Goal: Information Seeking & Learning: Learn about a topic

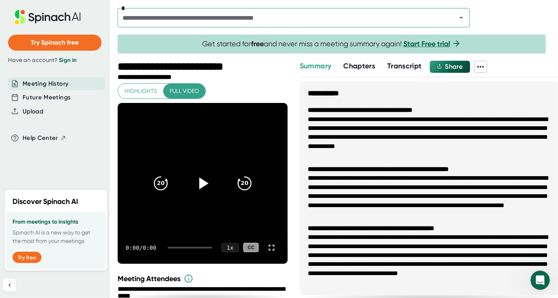
click at [197, 187] on icon at bounding box center [202, 183] width 20 height 20
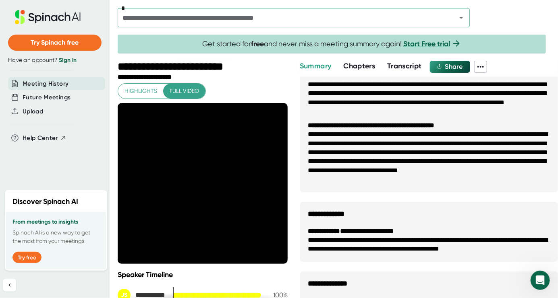
scroll to position [155, 0]
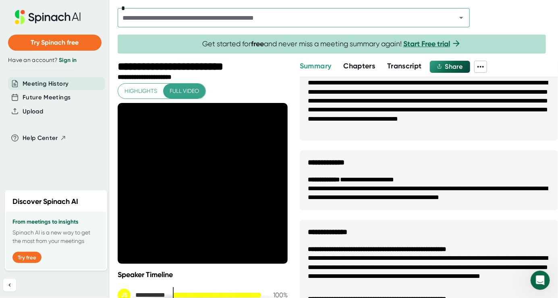
click at [331, 182] on b "**********" at bounding box center [324, 180] width 32 height 6
click at [335, 160] on h3 "**********" at bounding box center [429, 159] width 258 height 17
click at [273, 247] on icon at bounding box center [272, 248] width 10 height 10
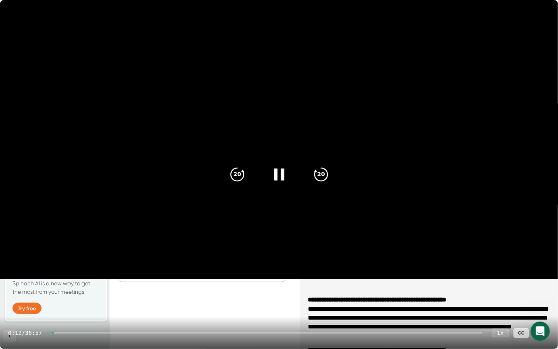
click at [61, 298] on div "0:12 / 36:57 1 x CC" at bounding box center [279, 332] width 558 height 32
click at [64, 298] on div "0:12 / 36:57 1 x CC" at bounding box center [279, 332] width 558 height 32
click at [63, 298] on div at bounding box center [267, 333] width 430 height 2
click at [522, 298] on div "CC" at bounding box center [520, 332] width 15 height 9
click at [541, 298] on icon at bounding box center [542, 333] width 10 height 10
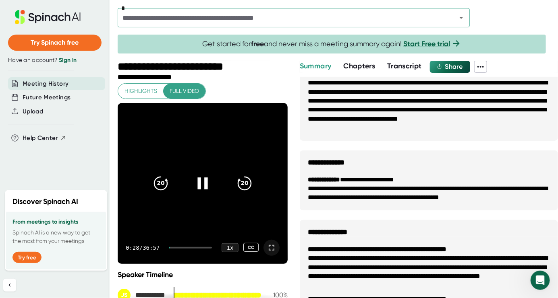
click at [171, 232] on div "0:28 / 36:57 1 x CC" at bounding box center [203, 248] width 170 height 32
click at [238, 185] on icon "20" at bounding box center [244, 183] width 20 height 20
click at [178, 248] on div "0:50 / 36:57 1 x CC" at bounding box center [203, 248] width 170 height 32
click at [275, 245] on icon at bounding box center [272, 248] width 10 height 10
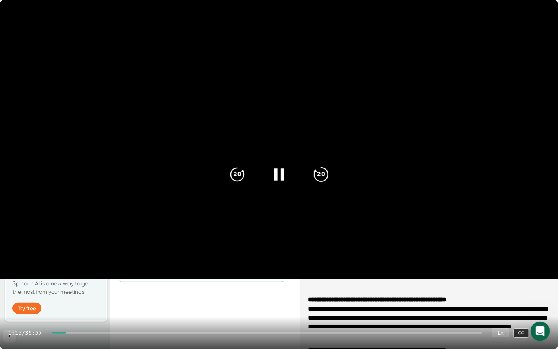
click at [320, 174] on icon "20" at bounding box center [320, 174] width 20 height 20
click at [522, 298] on div "CC" at bounding box center [520, 332] width 15 height 9
click at [277, 174] on icon at bounding box center [279, 174] width 20 height 20
click at [539, 298] on icon at bounding box center [542, 333] width 10 height 10
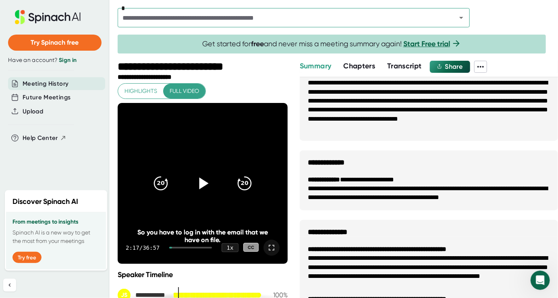
click at [271, 251] on icon at bounding box center [272, 248] width 10 height 10
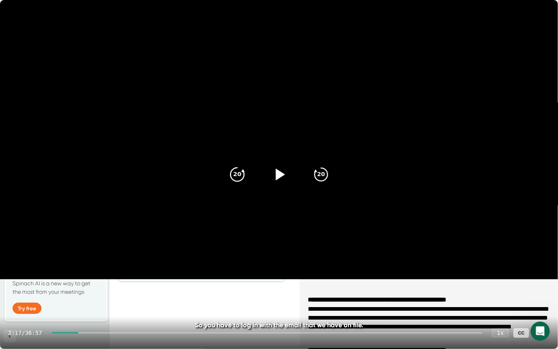
click at [243, 182] on icon "20" at bounding box center [237, 174] width 20 height 20
click at [277, 173] on icon at bounding box center [279, 174] width 9 height 12
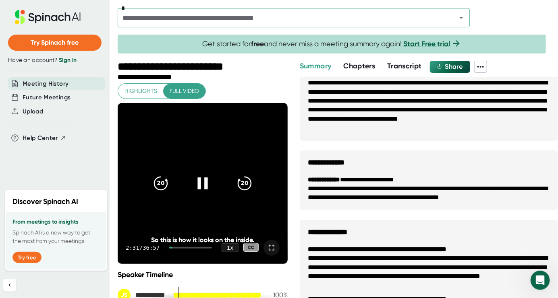
click at [204, 176] on icon at bounding box center [202, 183] width 20 height 20
